Goal: Task Accomplishment & Management: Use online tool/utility

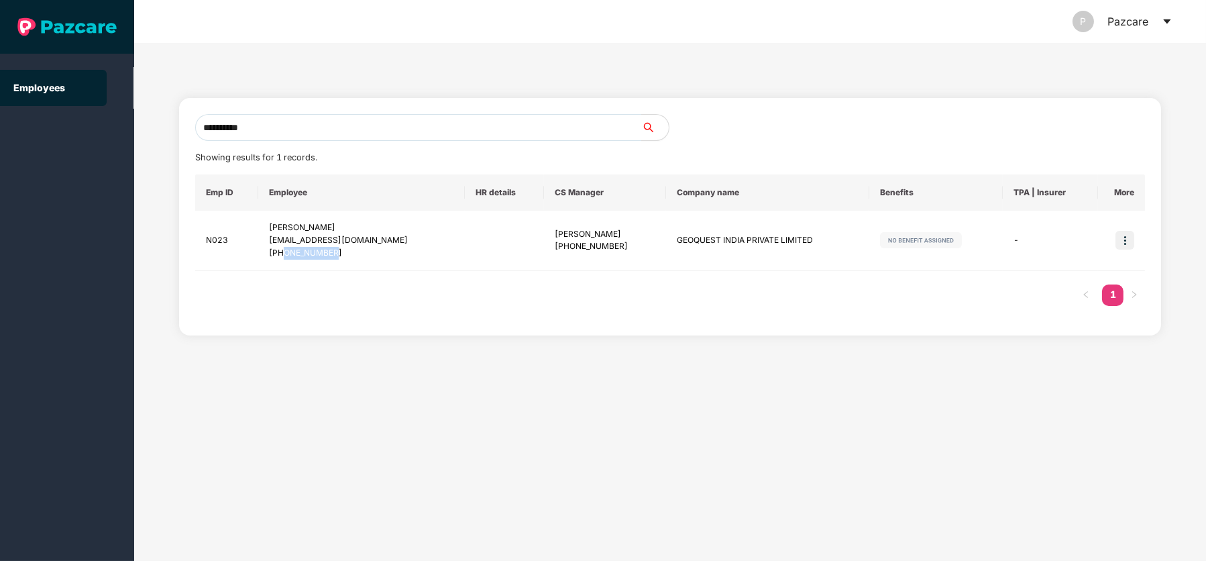
click at [1167, 19] on icon "caret-down" at bounding box center [1166, 21] width 7 height 5
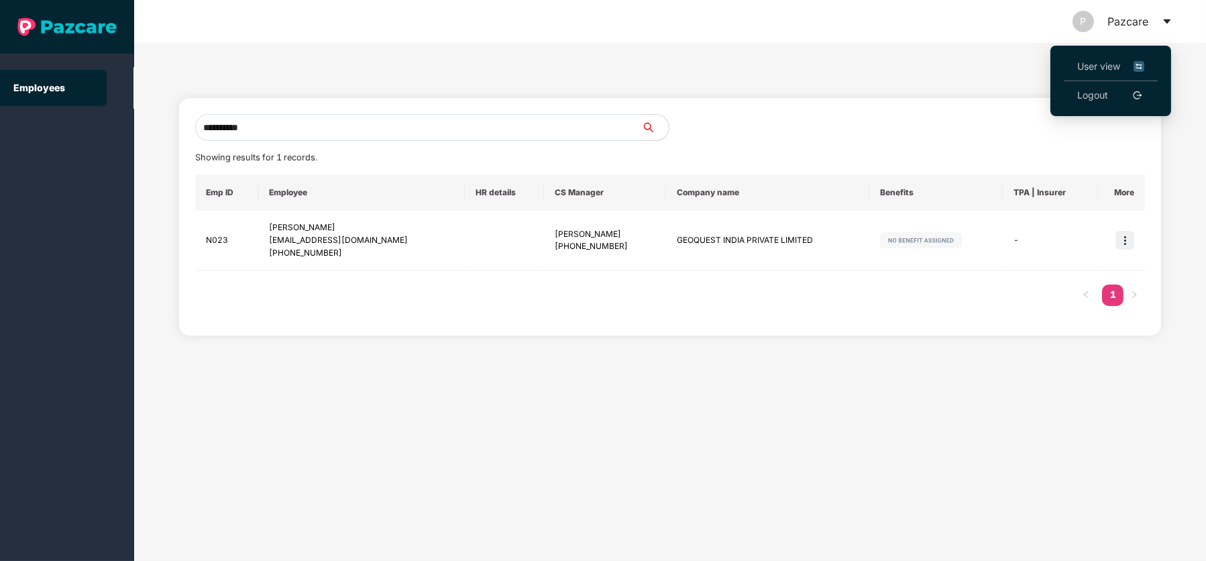
click at [1104, 59] on span "User view" at bounding box center [1110, 66] width 67 height 15
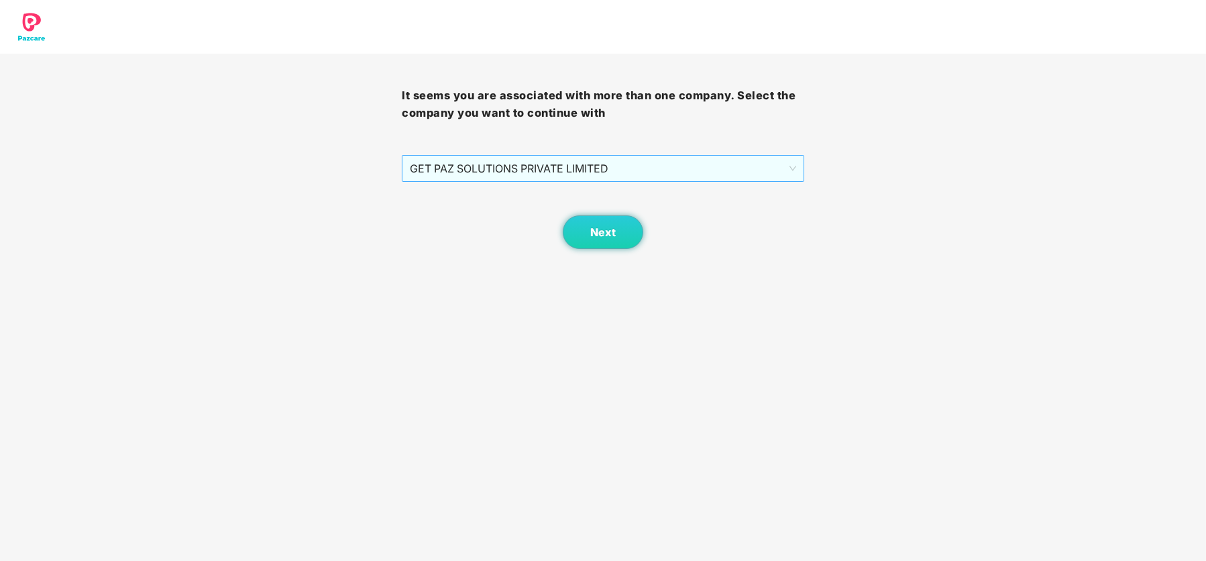
click at [661, 166] on span "GET PAZ SOLUTIONS PRIVATE LIMITED" at bounding box center [603, 168] width 386 height 25
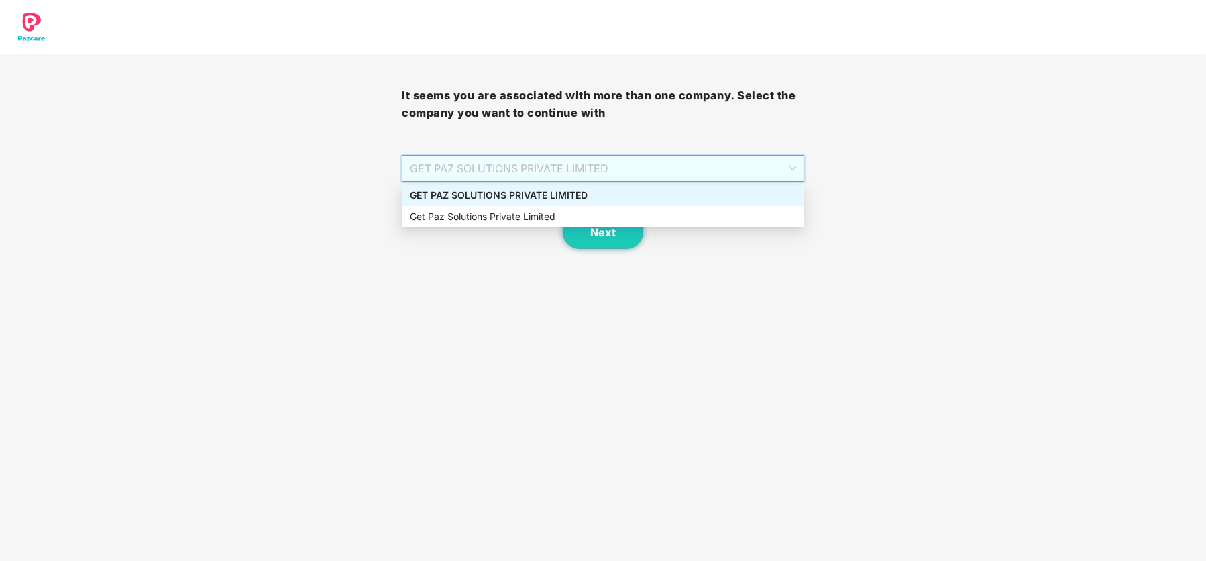
click at [590, 201] on div "GET PAZ SOLUTIONS PRIVATE LIMITED" at bounding box center [603, 195] width 386 height 15
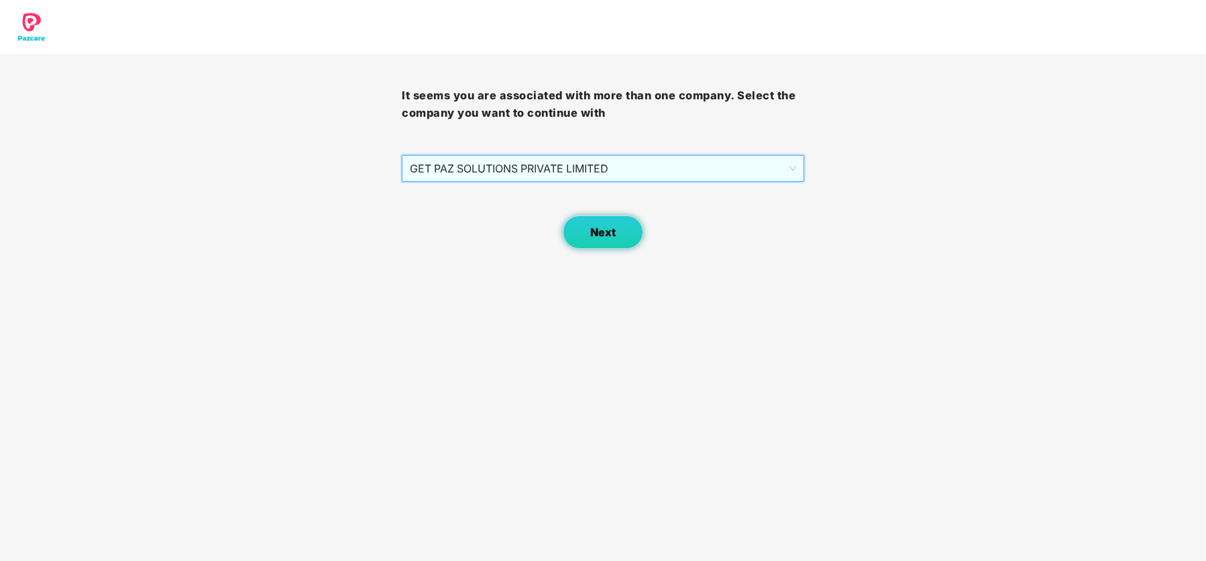
click at [602, 235] on span "Next" at bounding box center [602, 232] width 25 height 13
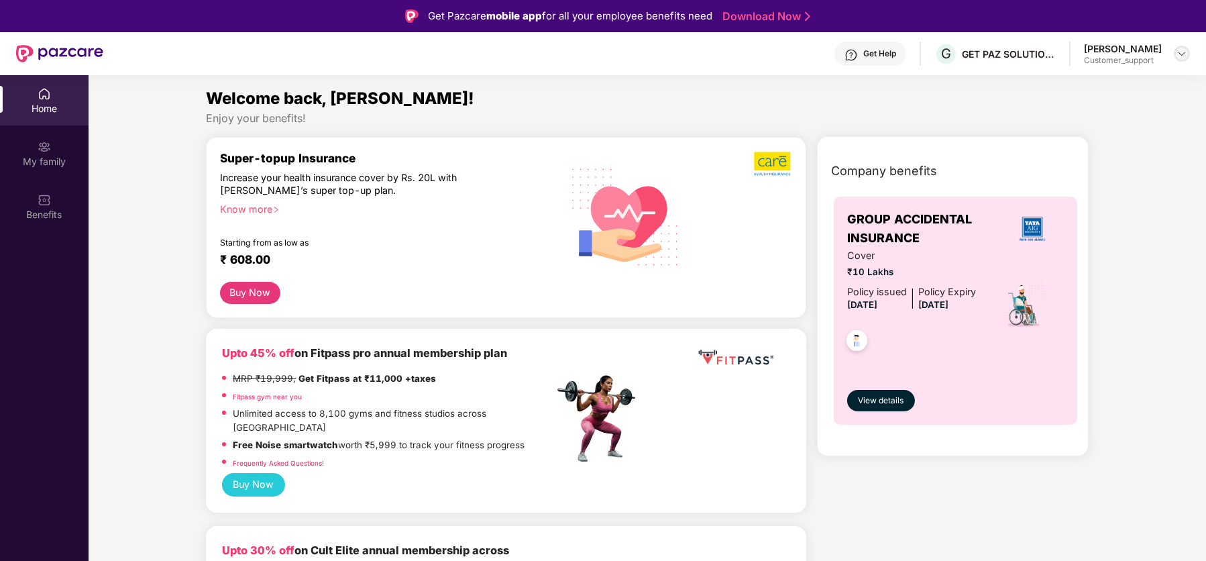
click at [1177, 57] on img at bounding box center [1182, 53] width 11 height 11
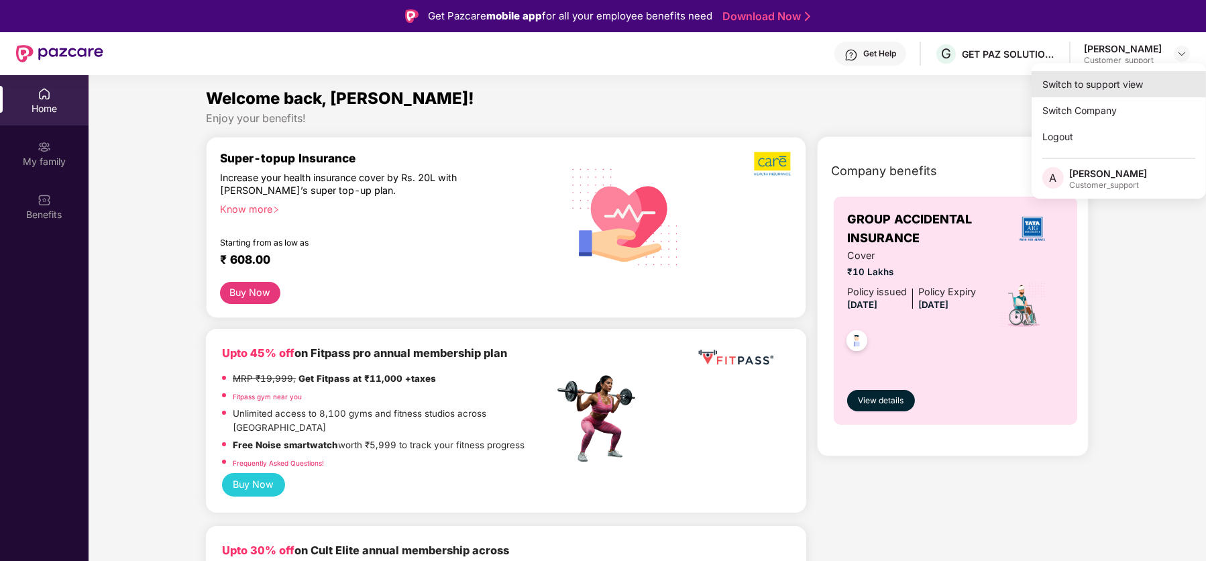
click at [1127, 78] on div "Switch to support view" at bounding box center [1119, 84] width 174 height 26
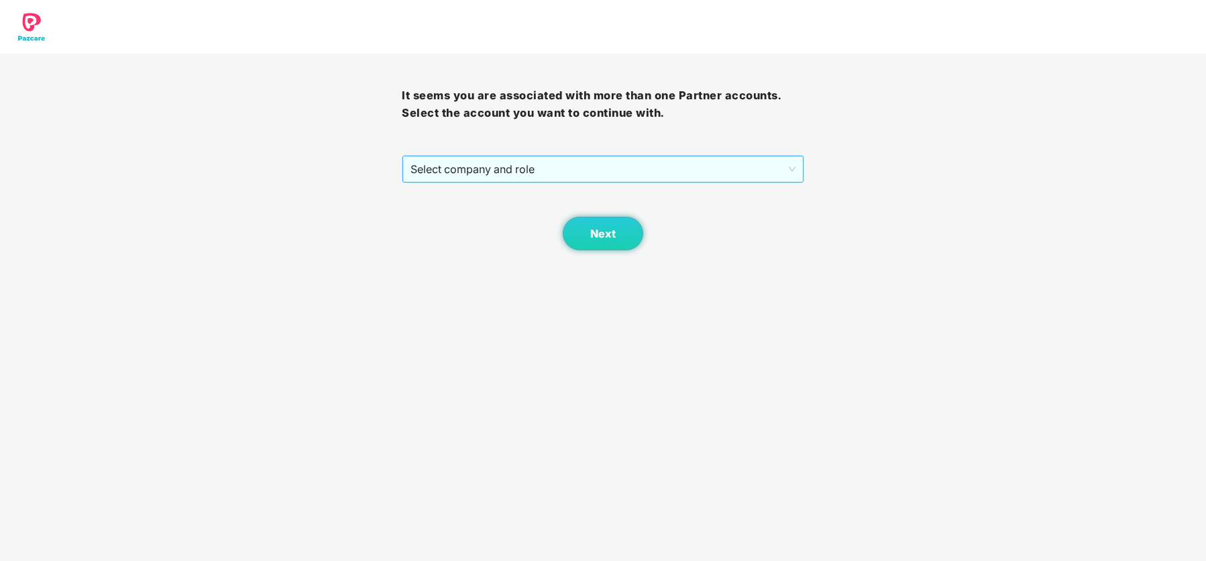
click at [592, 174] on span "Select company and role" at bounding box center [603, 168] width 384 height 25
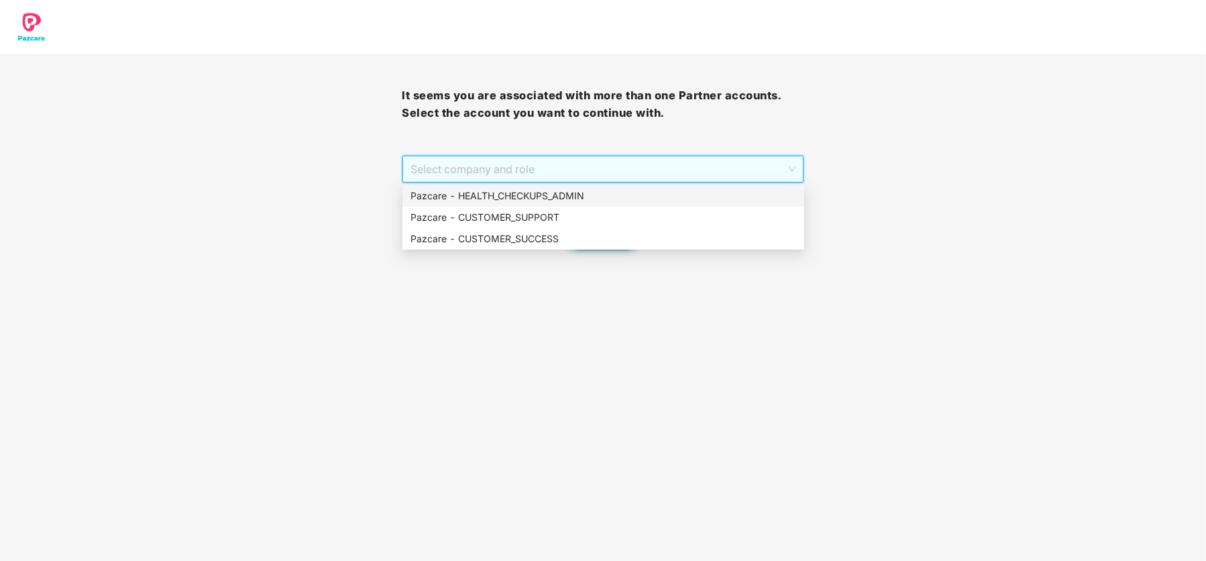
click at [559, 190] on div "Pazcare - HEALTH_CHECKUPS_ADMIN" at bounding box center [604, 195] width 386 height 15
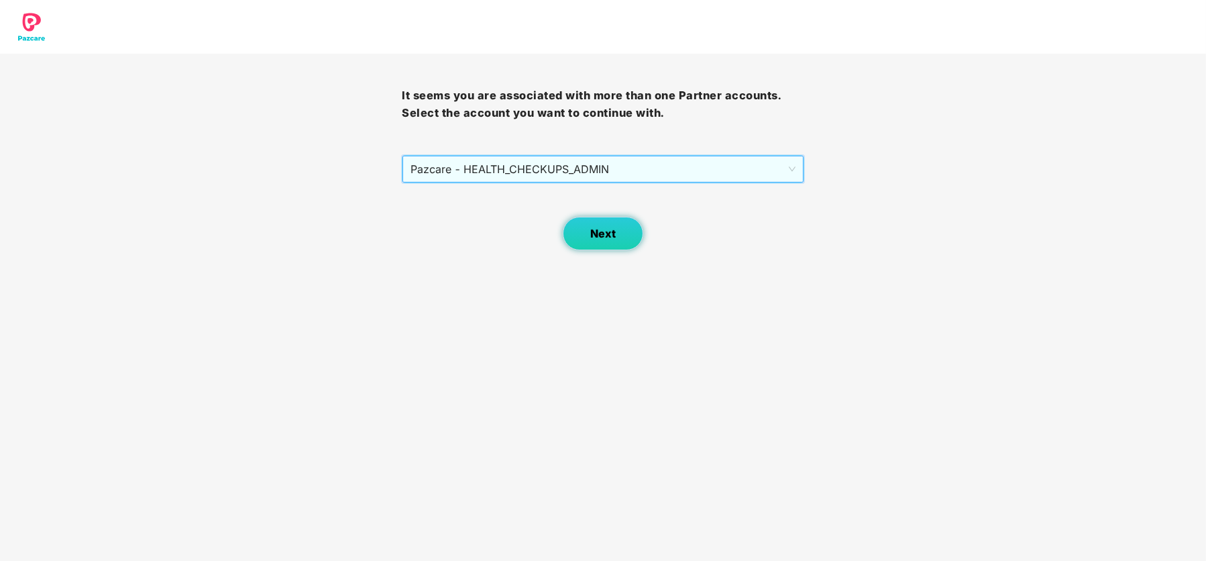
click at [608, 239] on button "Next" at bounding box center [603, 234] width 80 height 34
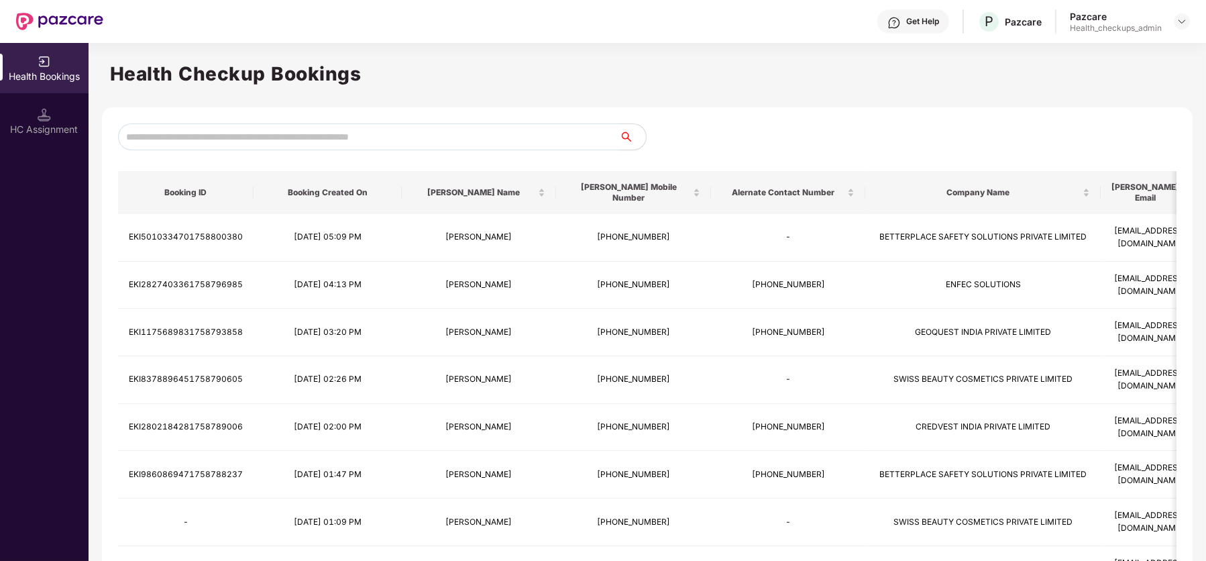
click at [303, 137] on input "text" at bounding box center [368, 136] width 501 height 27
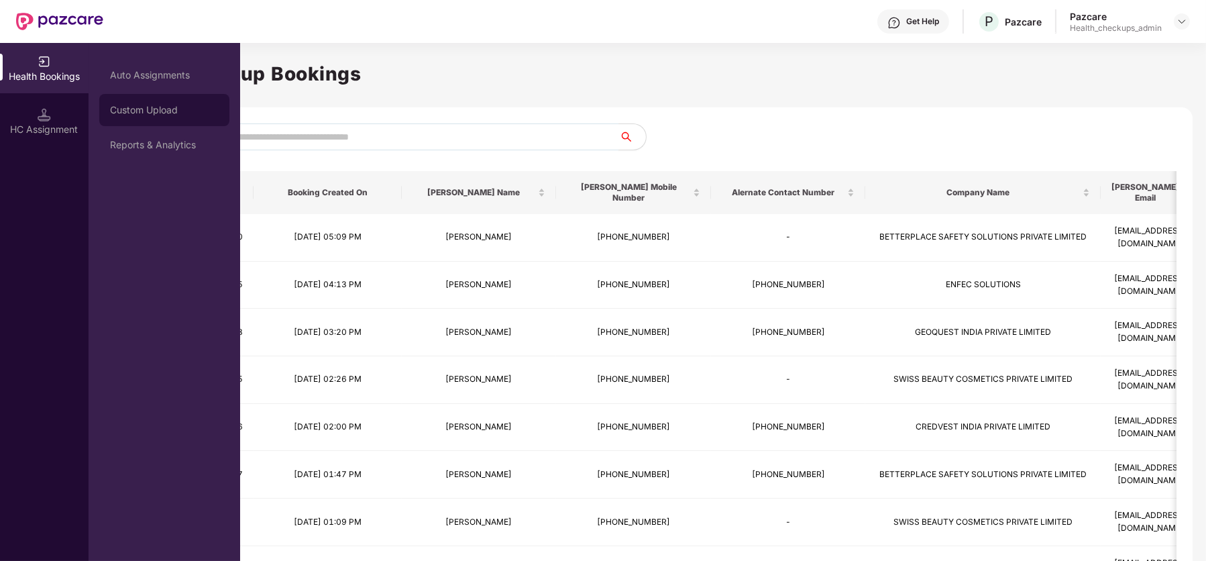
click at [166, 108] on div "Custom Upload" at bounding box center [164, 110] width 109 height 11
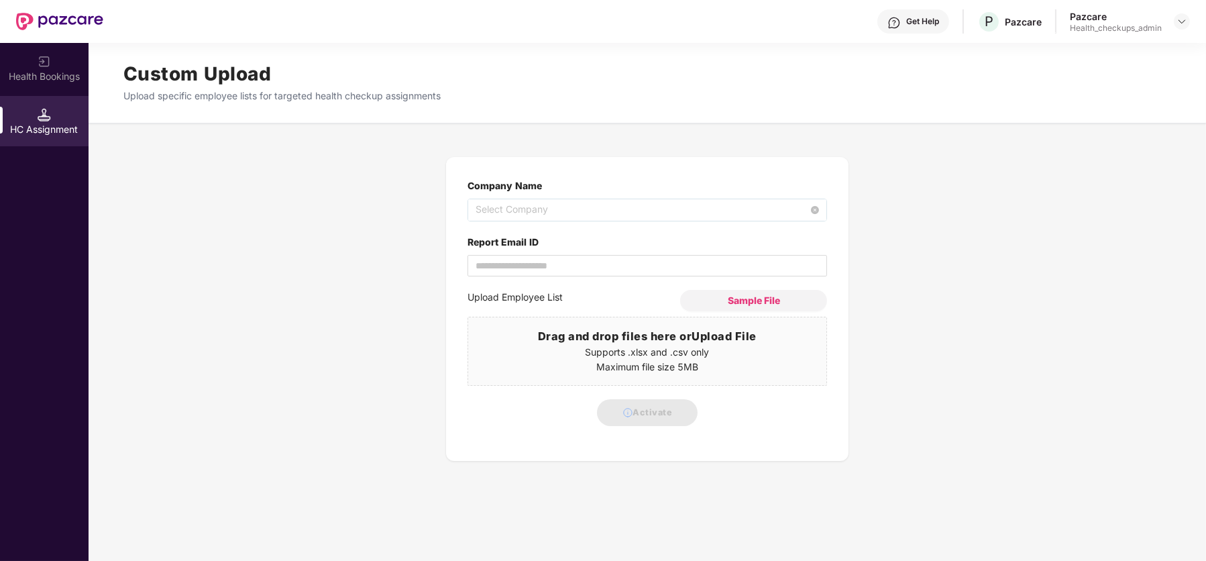
click at [545, 209] on span "Select Company" at bounding box center [647, 209] width 343 height 21
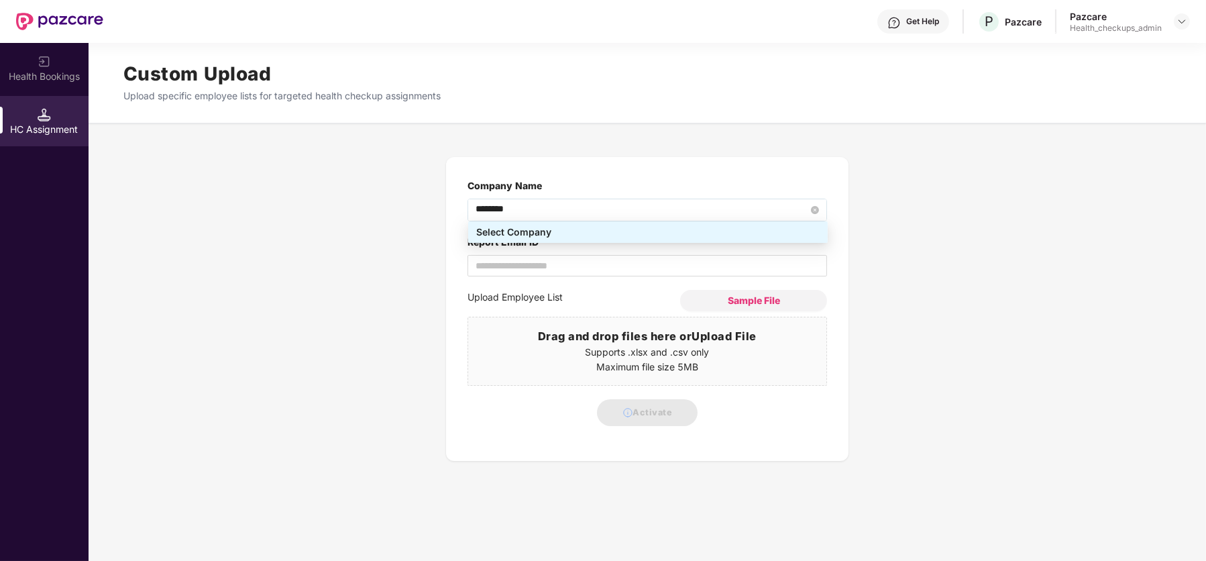
type input "*********"
click at [586, 256] on div "ASTROGATE LABS PRIVATE LIMITED - 90ac58d6-9056-49c3-b193-a91919832e10" at bounding box center [647, 253] width 343 height 15
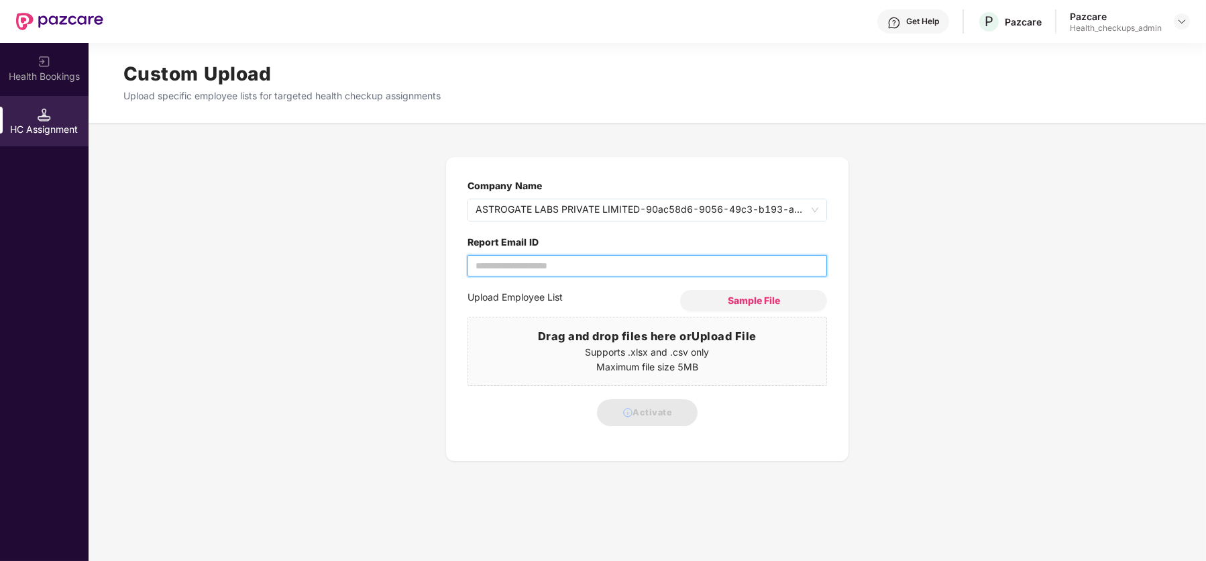
click at [541, 264] on input "Report Email ID" at bounding box center [648, 265] width 360 height 21
type input "**********"
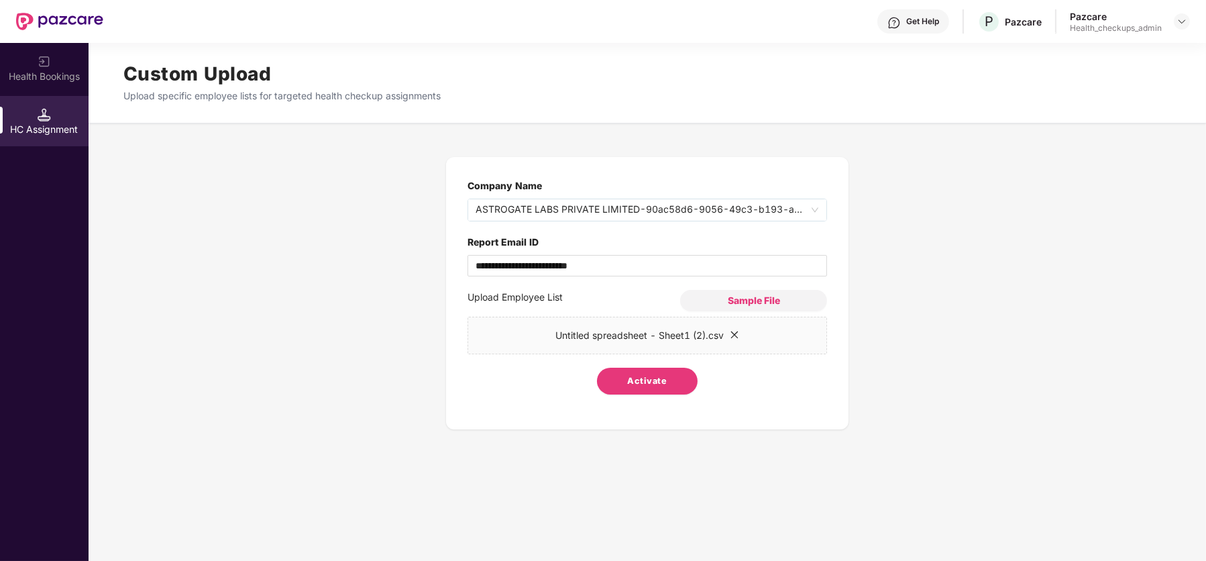
click at [628, 376] on span "Activate" at bounding box center [648, 380] width 40 height 13
